Goal: Task Accomplishment & Management: Manage account settings

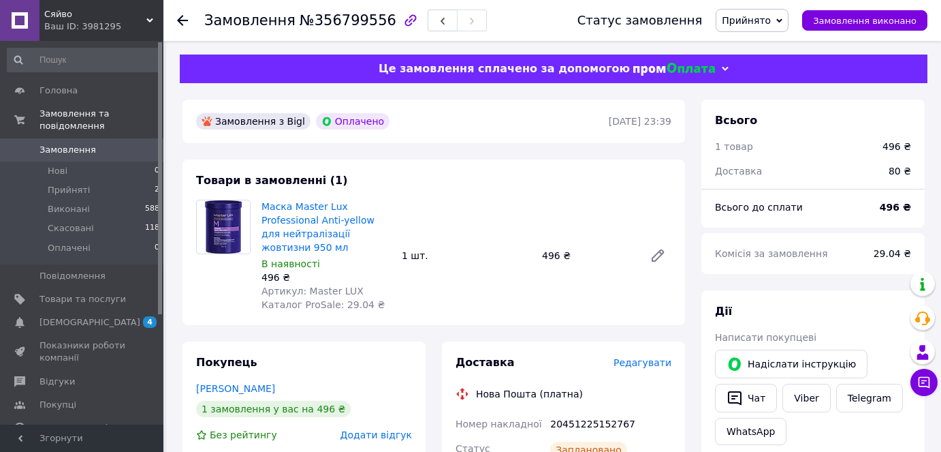
scroll to position [373, 0]
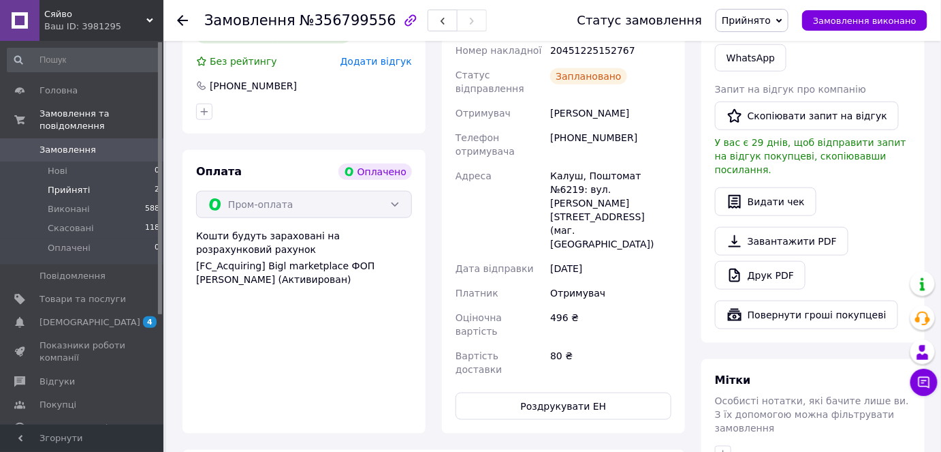
click at [85, 181] on li "Прийняті 2" at bounding box center [84, 190] width 168 height 19
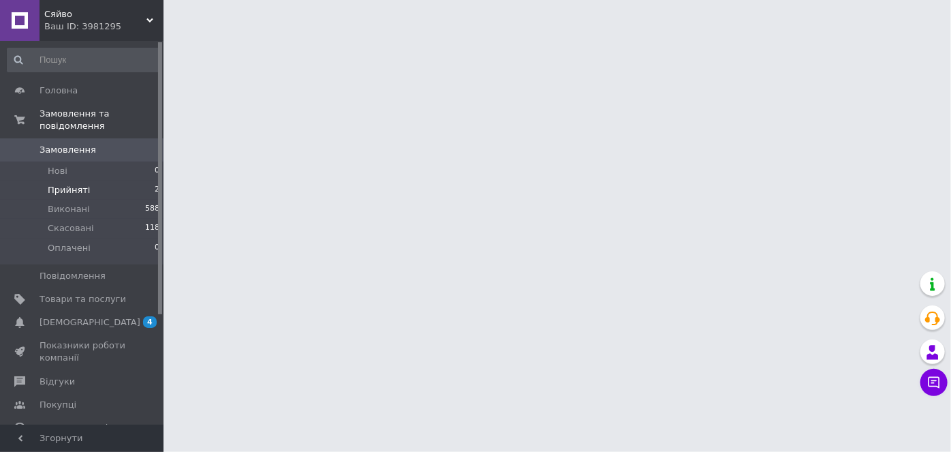
click at [78, 184] on span "Прийняті" at bounding box center [69, 190] width 42 height 12
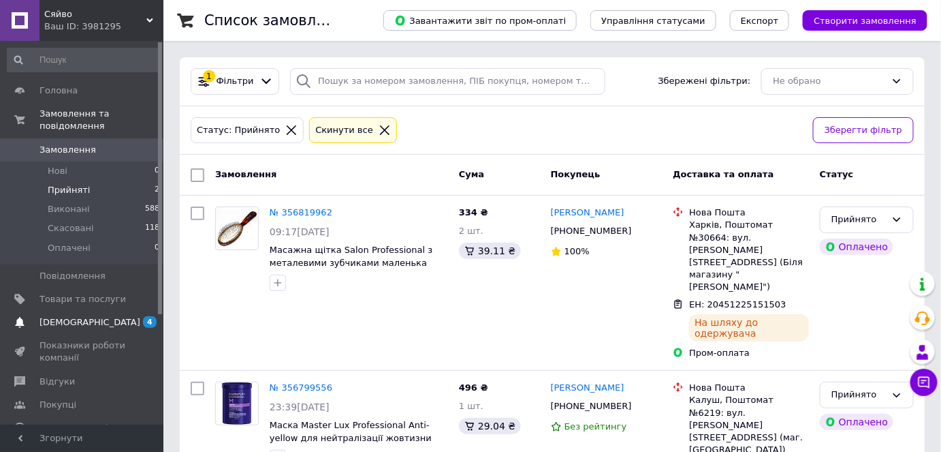
click at [99, 316] on span "[DEMOGRAPHIC_DATA]" at bounding box center [83, 322] width 87 height 12
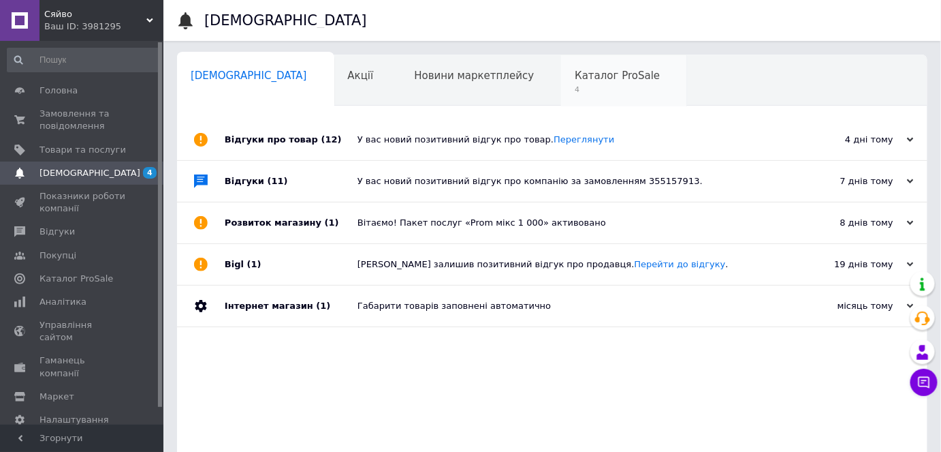
click at [575, 89] on span "4" at bounding box center [617, 89] width 85 height 10
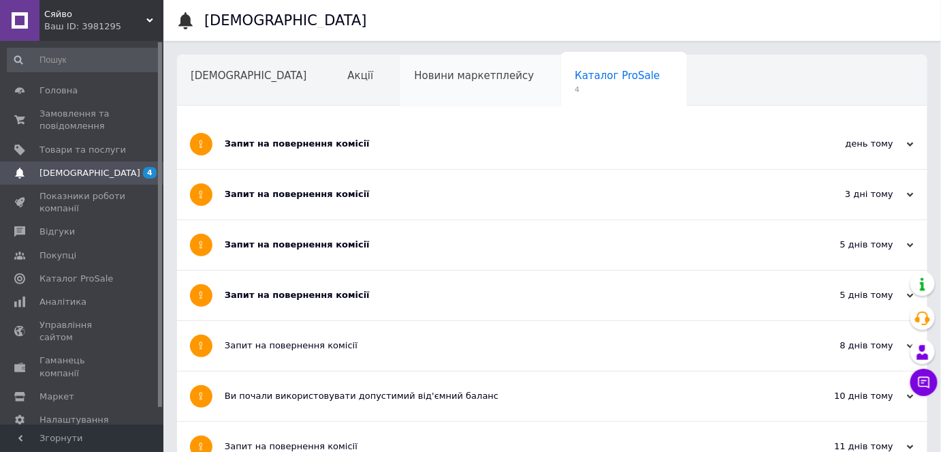
click at [411, 88] on div "Новини маркетплейсу" at bounding box center [481, 81] width 161 height 52
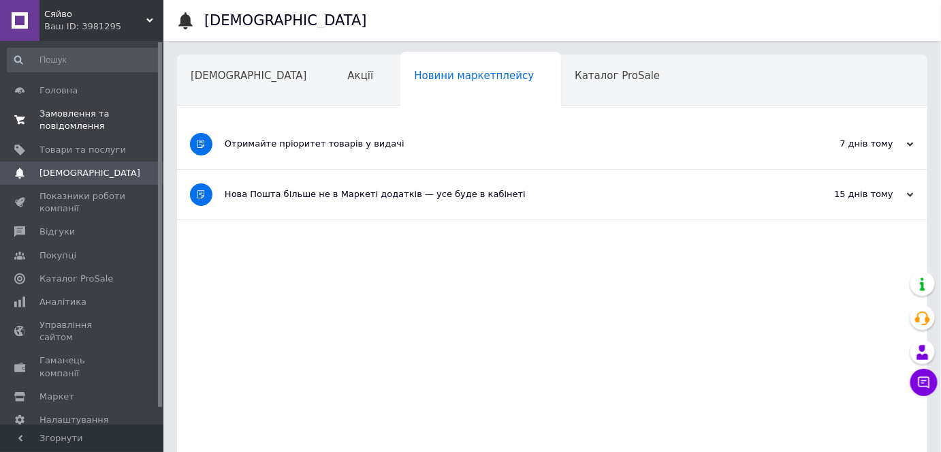
click at [104, 116] on span "Замовлення та повідомлення" at bounding box center [83, 120] width 87 height 25
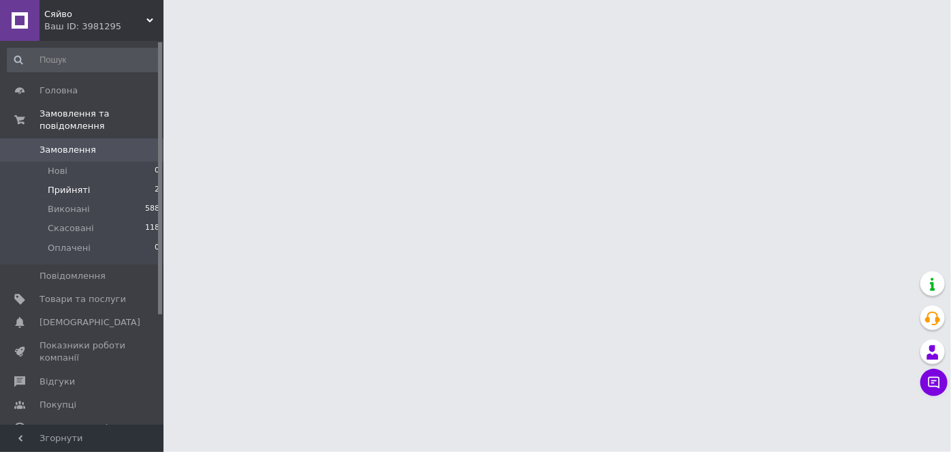
click at [82, 184] on span "Прийняті" at bounding box center [69, 190] width 42 height 12
